Goal: Transaction & Acquisition: Purchase product/service

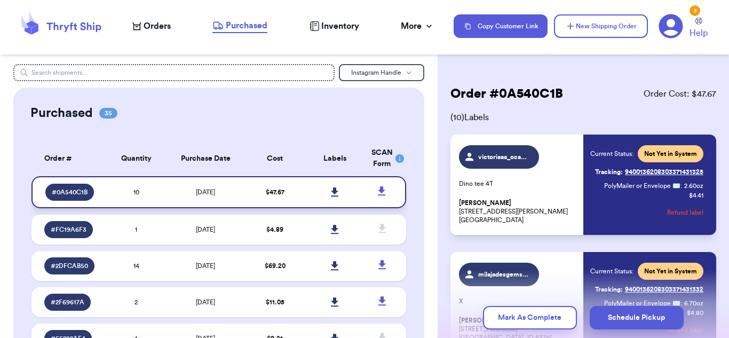
click at [335, 192] on icon at bounding box center [334, 191] width 7 height 9
click at [159, 25] on span "Orders" at bounding box center [157, 26] width 27 height 13
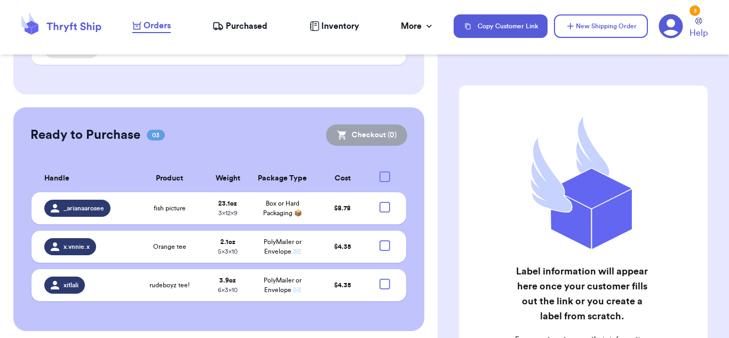
scroll to position [224, 0]
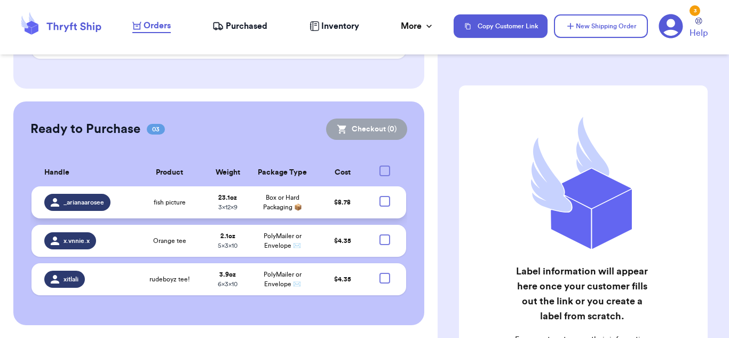
click at [383, 201] on div at bounding box center [385, 201] width 11 height 11
click at [384, 196] on input "checkbox" at bounding box center [384, 195] width 1 height 1
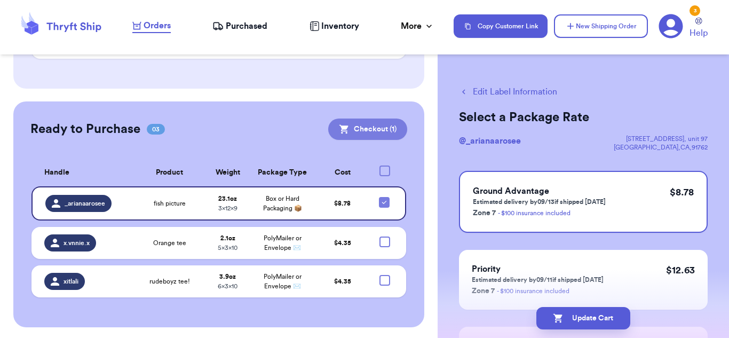
click at [360, 137] on button "Checkout ( 1 )" at bounding box center [367, 129] width 79 height 21
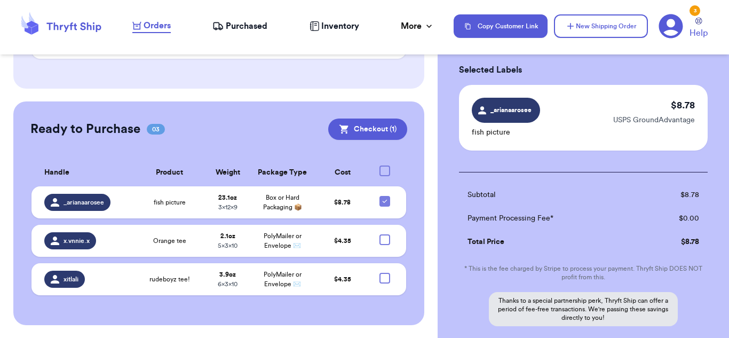
scroll to position [150, 0]
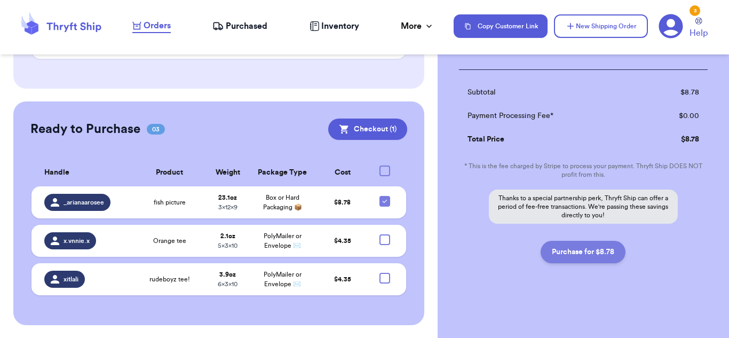
click at [584, 252] on button "Purchase for $8.78" at bounding box center [583, 252] width 85 height 22
checkbox input "false"
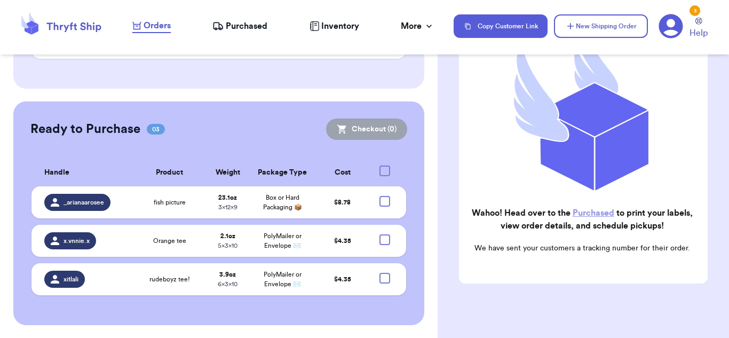
scroll to position [186, 0]
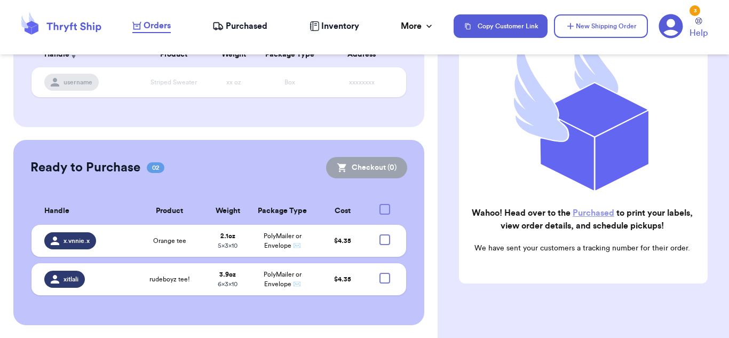
click at [254, 28] on span "Purchased" at bounding box center [247, 26] width 42 height 13
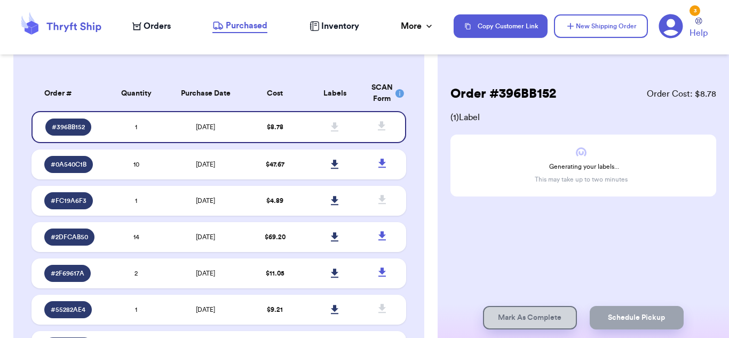
scroll to position [66, 0]
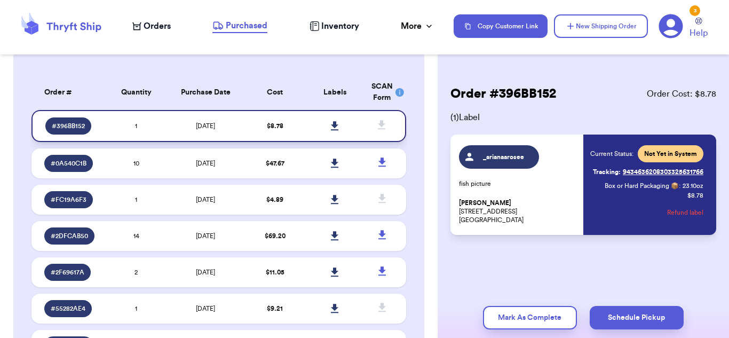
click at [335, 120] on link at bounding box center [335, 125] width 23 height 23
